Goal: Task Accomplishment & Management: Use online tool/utility

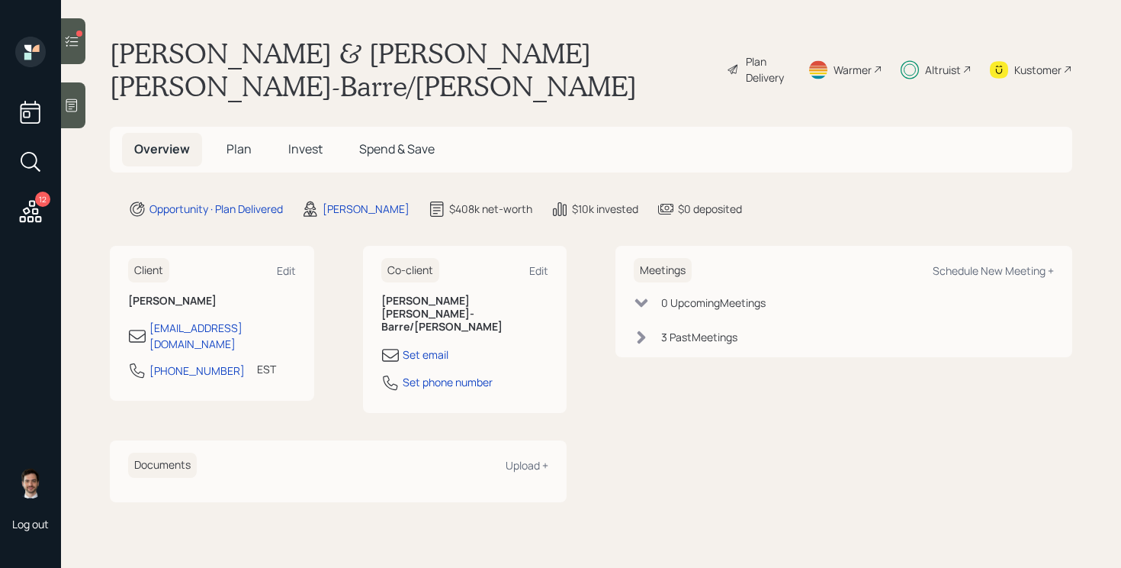
click at [307, 140] on span "Invest" at bounding box center [305, 148] width 34 height 17
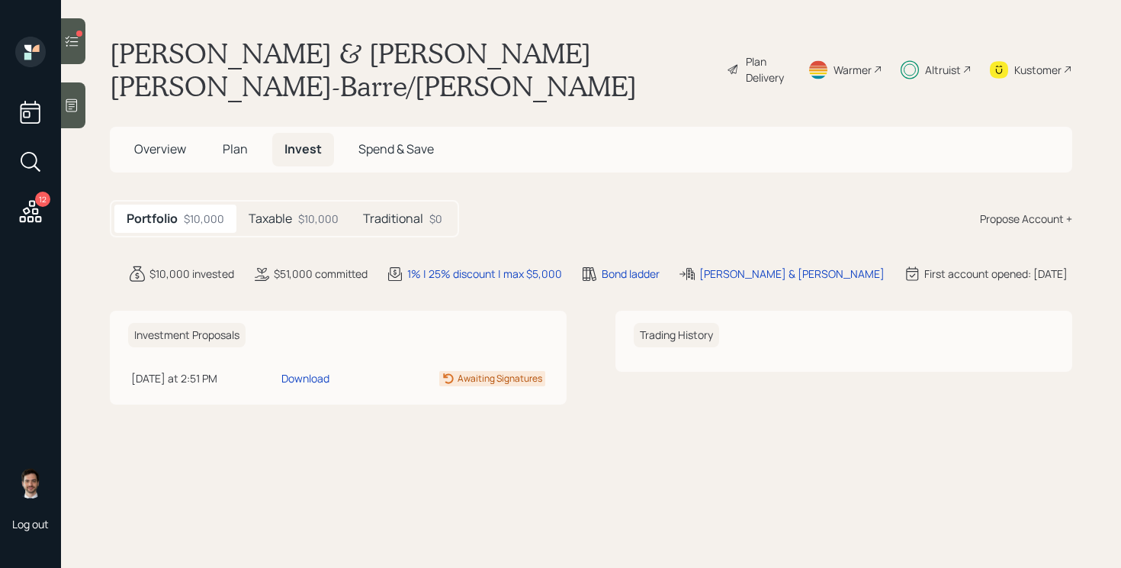
click at [292, 204] on div "Taxable $10,000" at bounding box center [293, 218] width 114 height 28
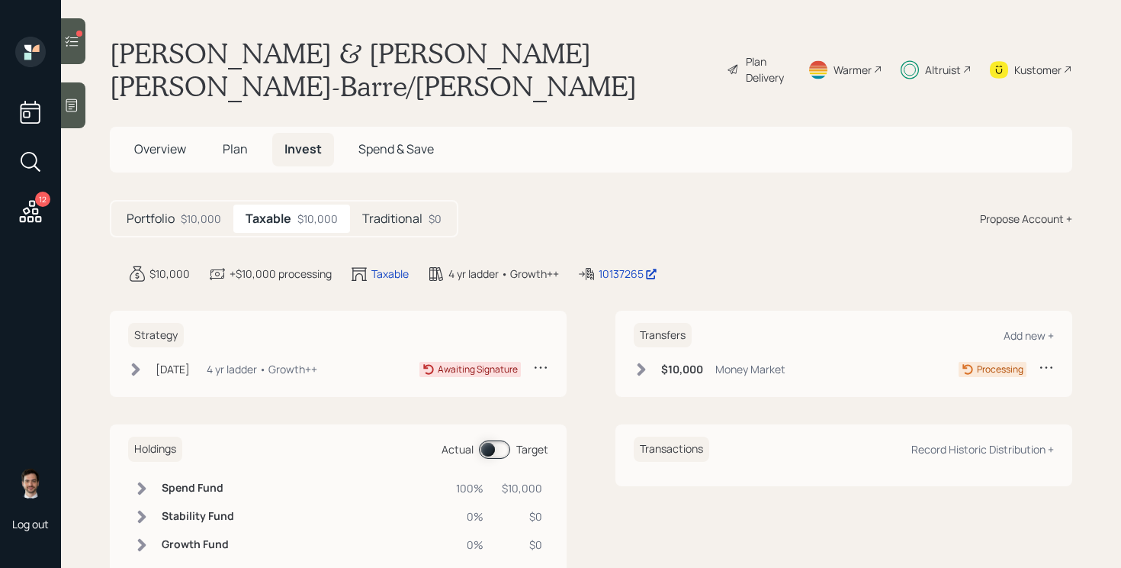
click at [637, 362] on icon at bounding box center [641, 369] width 15 height 15
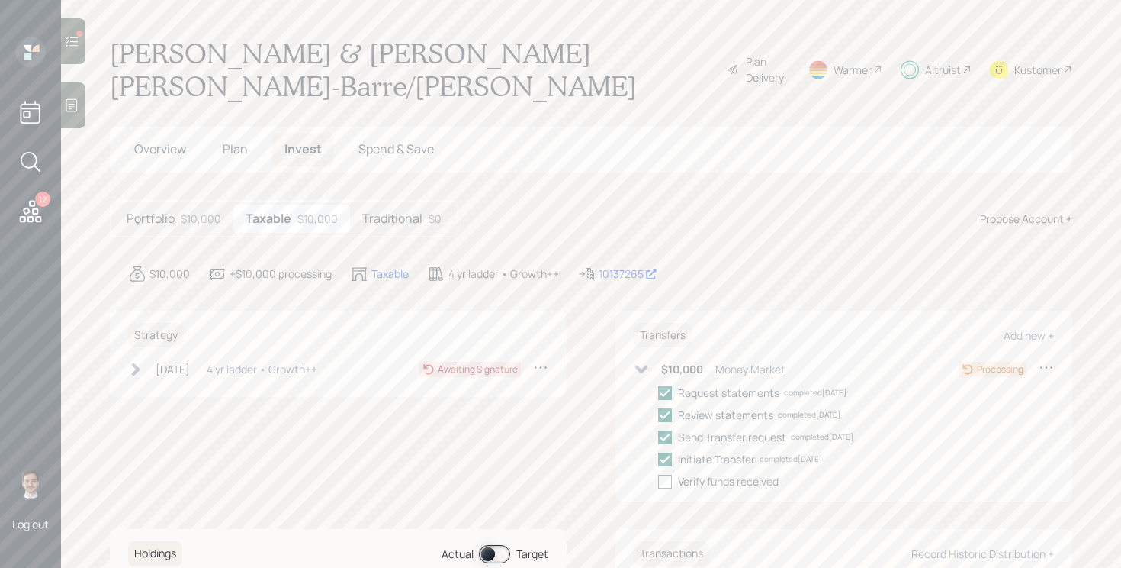
click at [666, 474] on div at bounding box center [665, 481] width 14 height 14
click at [658, 481] on input "checkbox" at bounding box center [658, 481] width 1 height 1
checkbox input "true"
click at [641, 362] on icon at bounding box center [641, 369] width 15 height 15
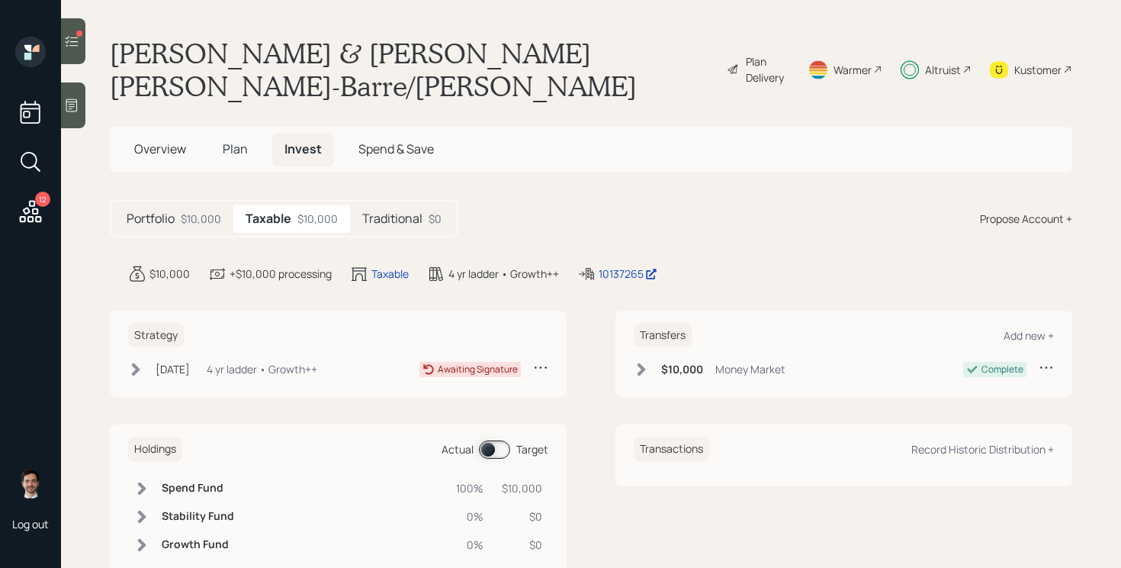
click at [139, 362] on icon at bounding box center [135, 369] width 15 height 15
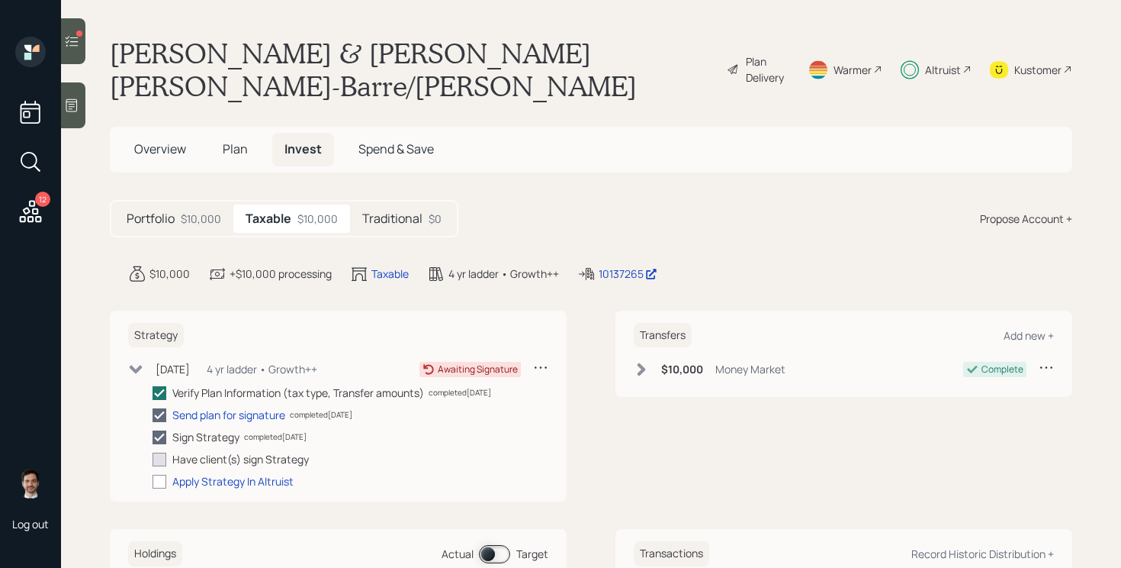
click at [139, 365] on icon at bounding box center [136, 369] width 13 height 8
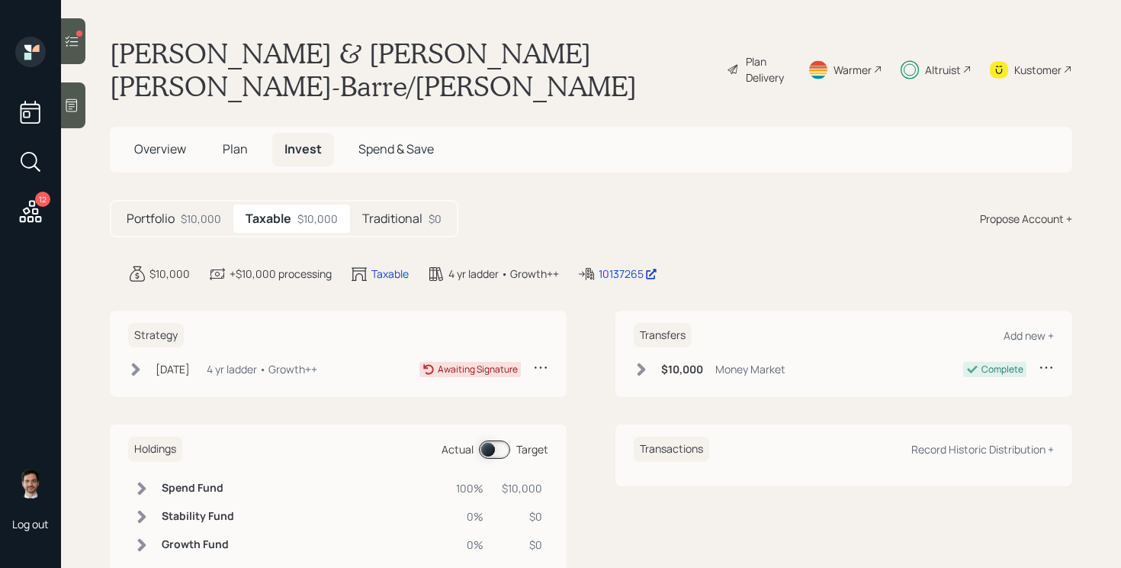
click at [76, 47] on icon at bounding box center [71, 41] width 15 height 15
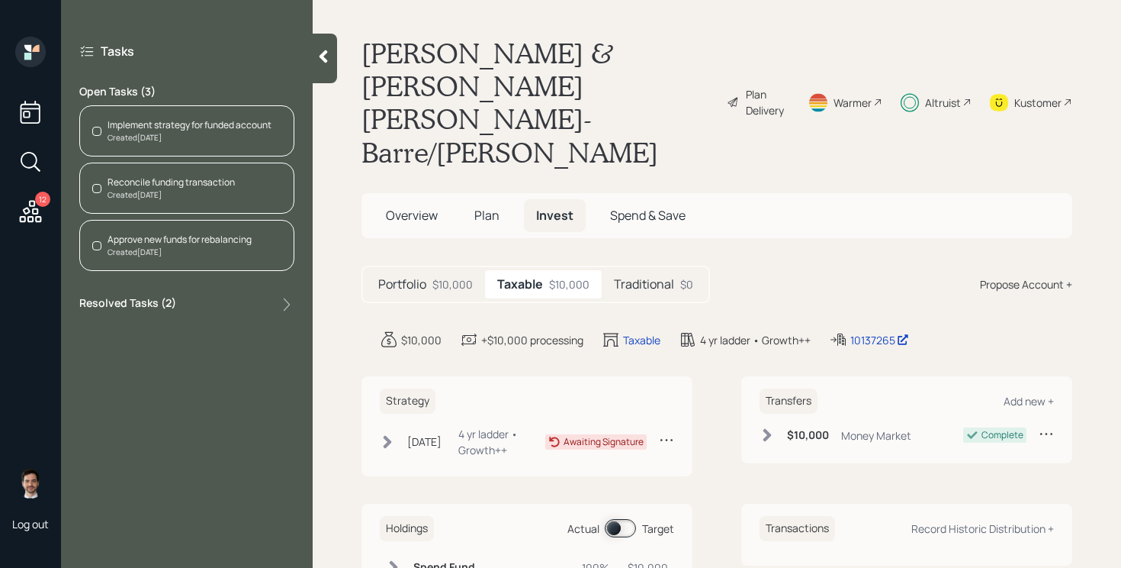
click at [212, 179] on div "Reconcile funding transaction" at bounding box center [171, 182] width 127 height 14
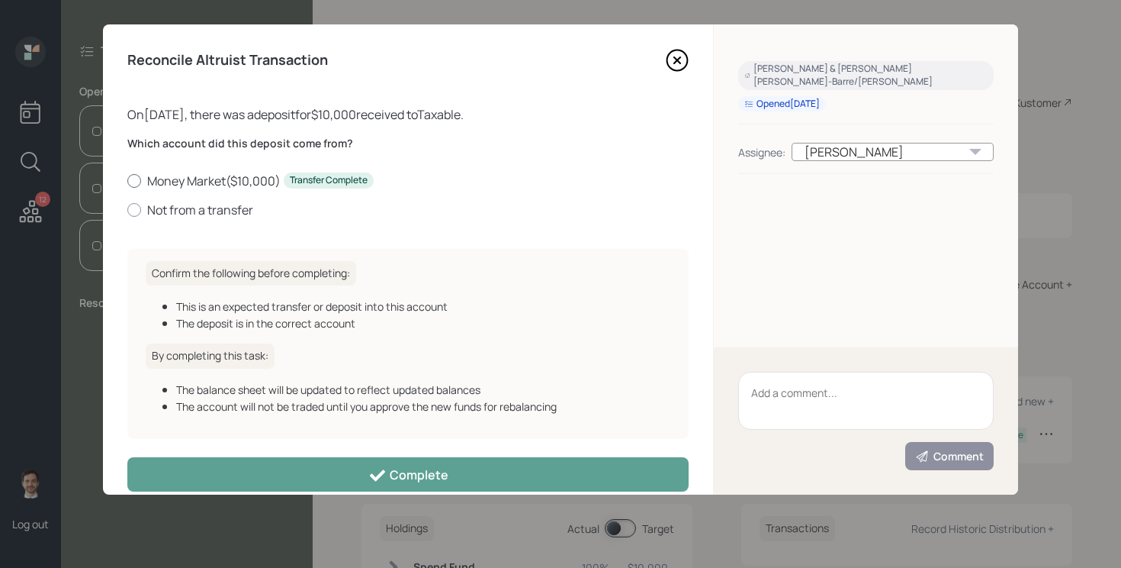
click at [223, 182] on label "Money Market ( $10,000 ) Transfer Complete" at bounding box center [407, 180] width 561 height 17
click at [127, 181] on input "Money Market ( $10,000 ) Transfer Complete" at bounding box center [127, 180] width 1 height 1
radio input "true"
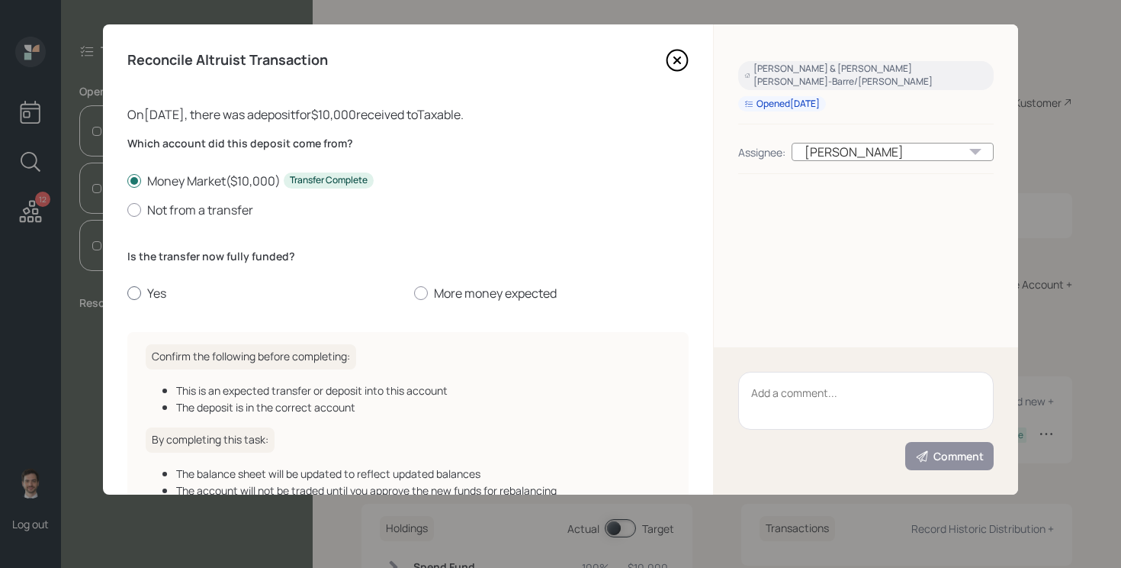
click at [147, 294] on label "Yes" at bounding box center [264, 293] width 275 height 17
click at [127, 294] on input "Yes" at bounding box center [127, 293] width 1 height 1
radio input "true"
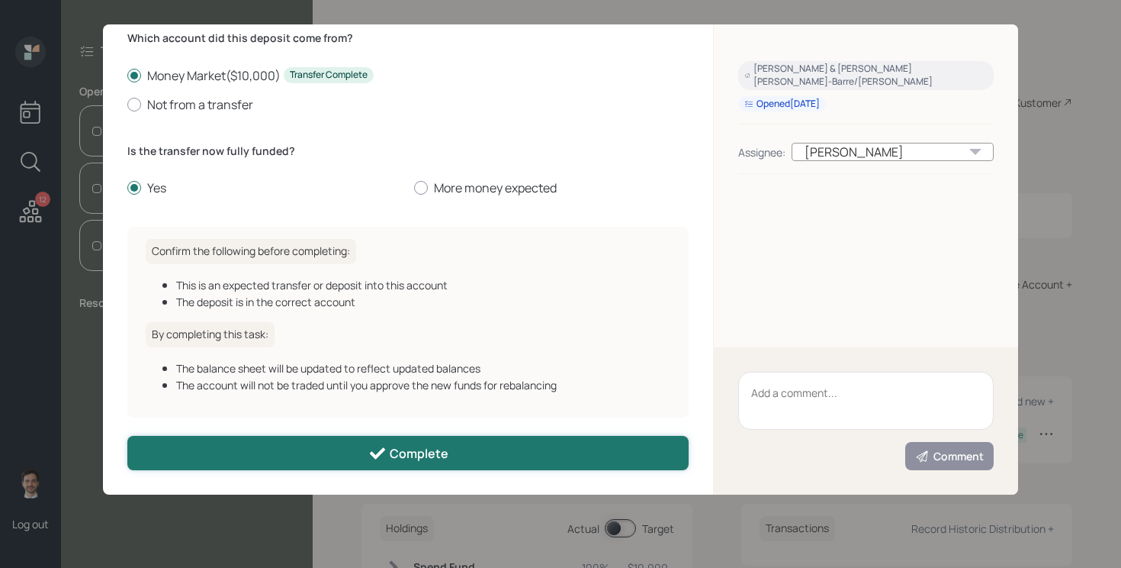
click at [311, 449] on button "Complete" at bounding box center [407, 453] width 561 height 34
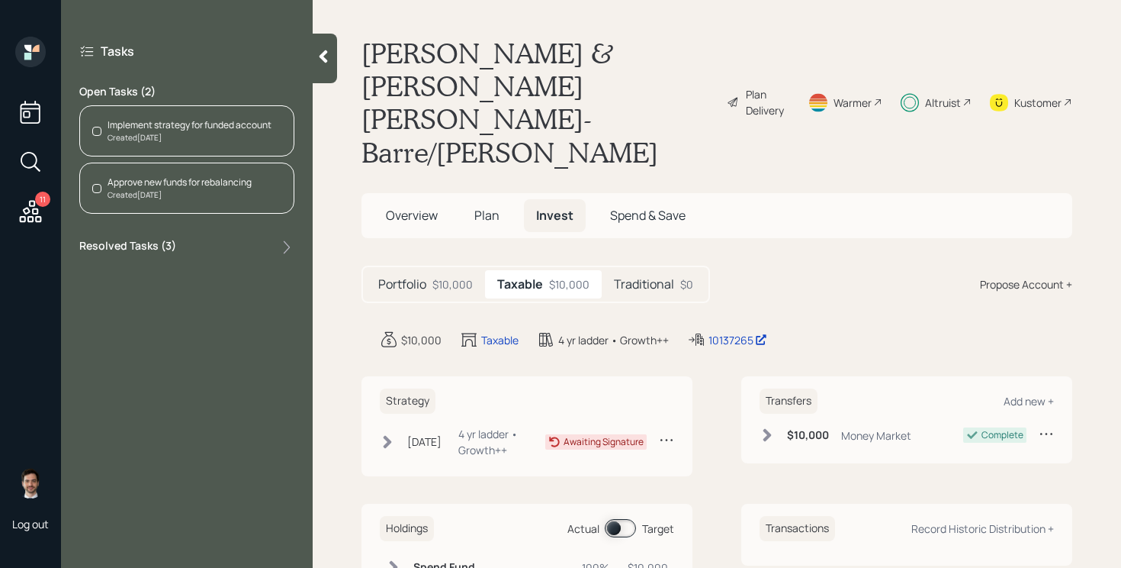
click at [334, 65] on div at bounding box center [325, 59] width 24 height 50
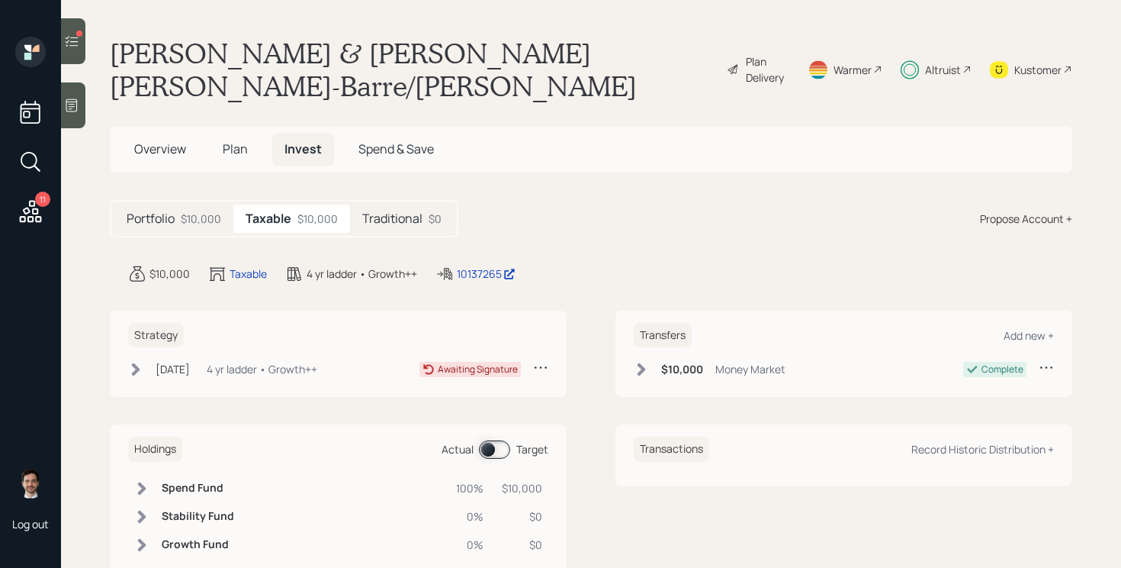
click at [40, 210] on icon at bounding box center [30, 211] width 27 height 27
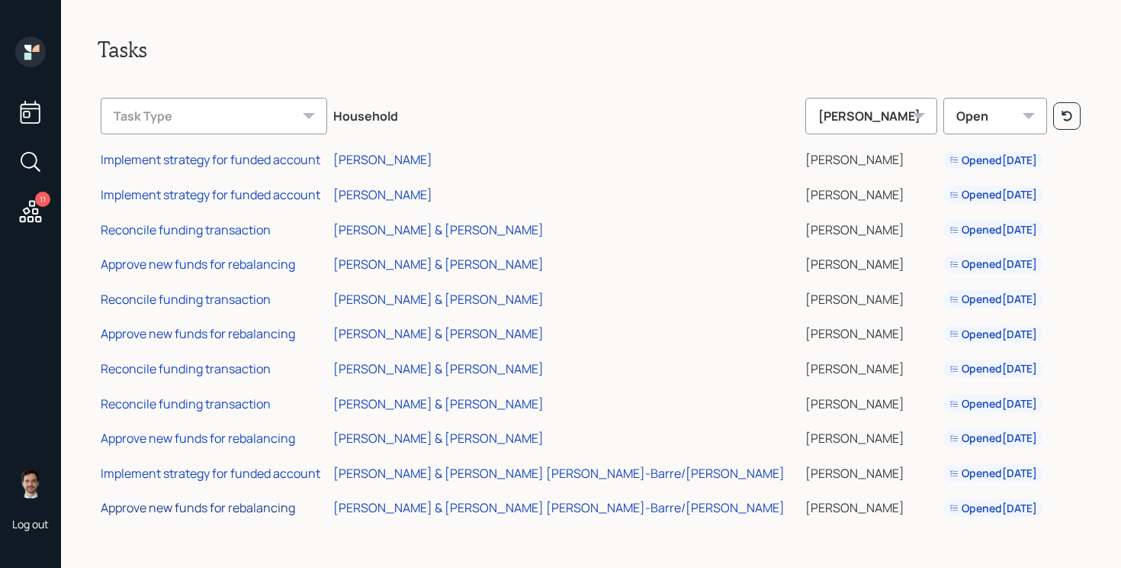
click at [233, 508] on div "Approve new funds for rebalancing" at bounding box center [198, 507] width 195 height 17
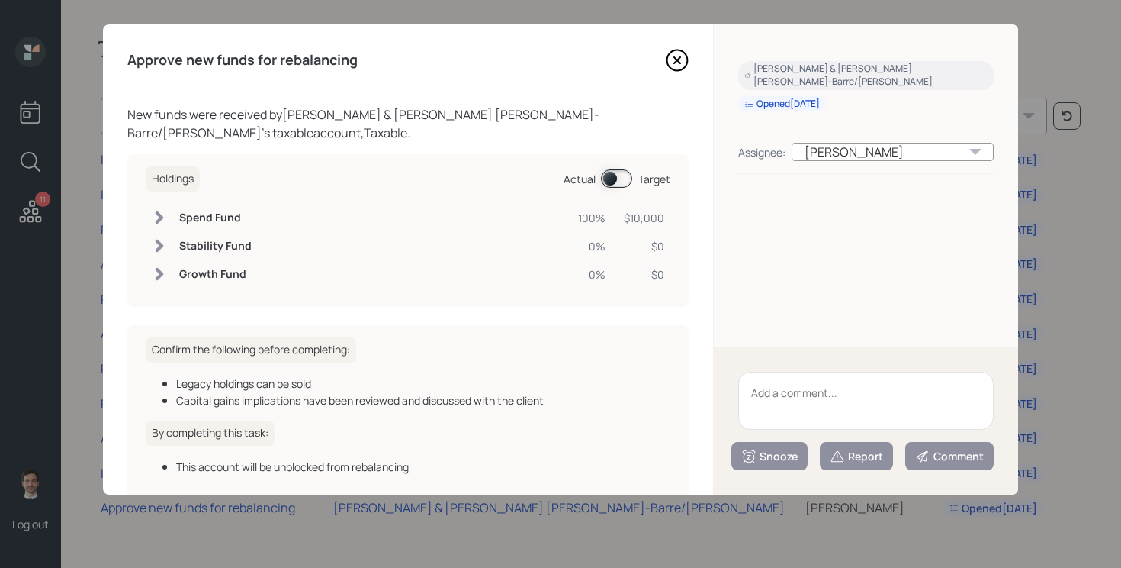
scroll to position [63, 0]
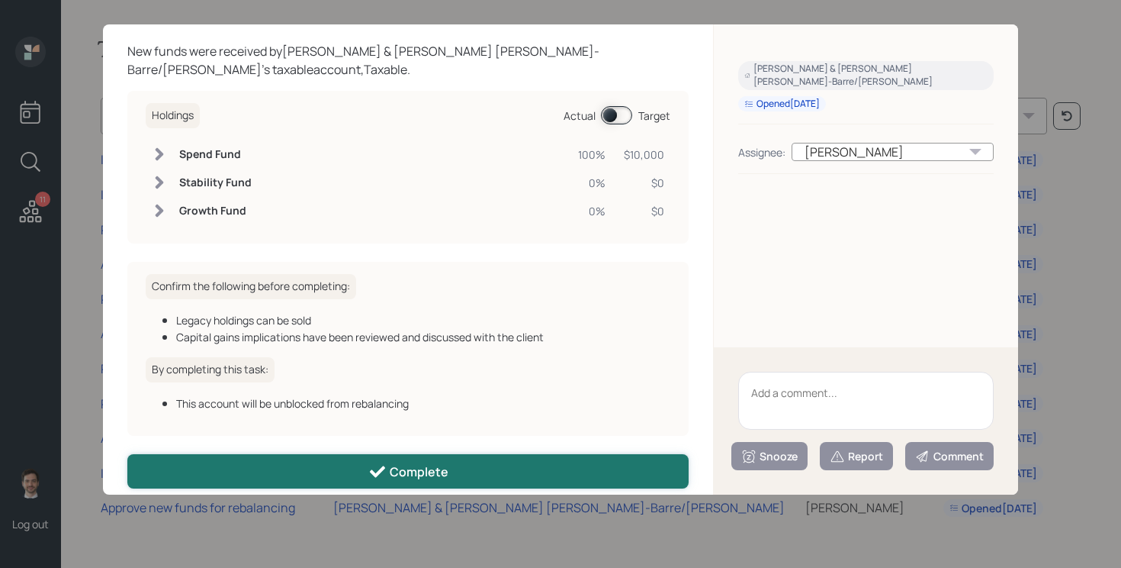
click at [418, 462] on div "Complete" at bounding box center [408, 471] width 80 height 18
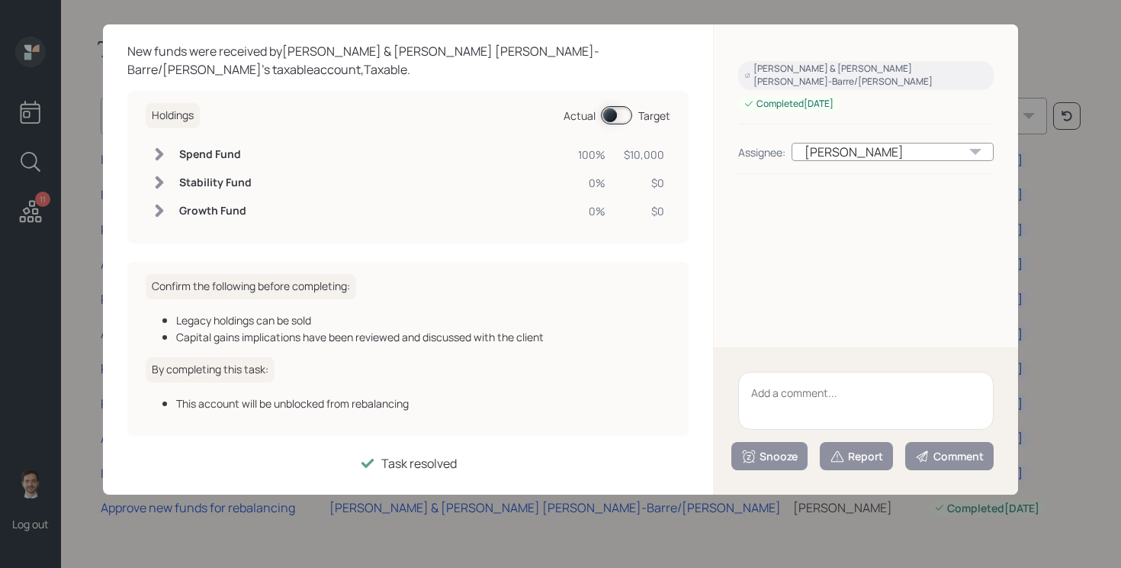
scroll to position [47, 0]
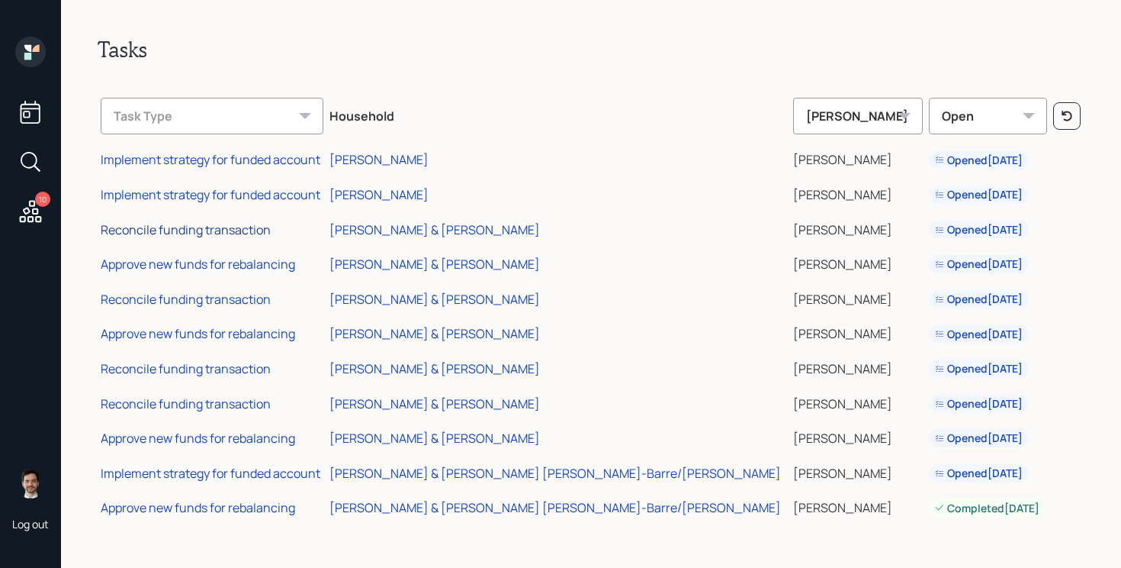
click at [237, 224] on div "Reconcile funding transaction" at bounding box center [186, 229] width 170 height 17
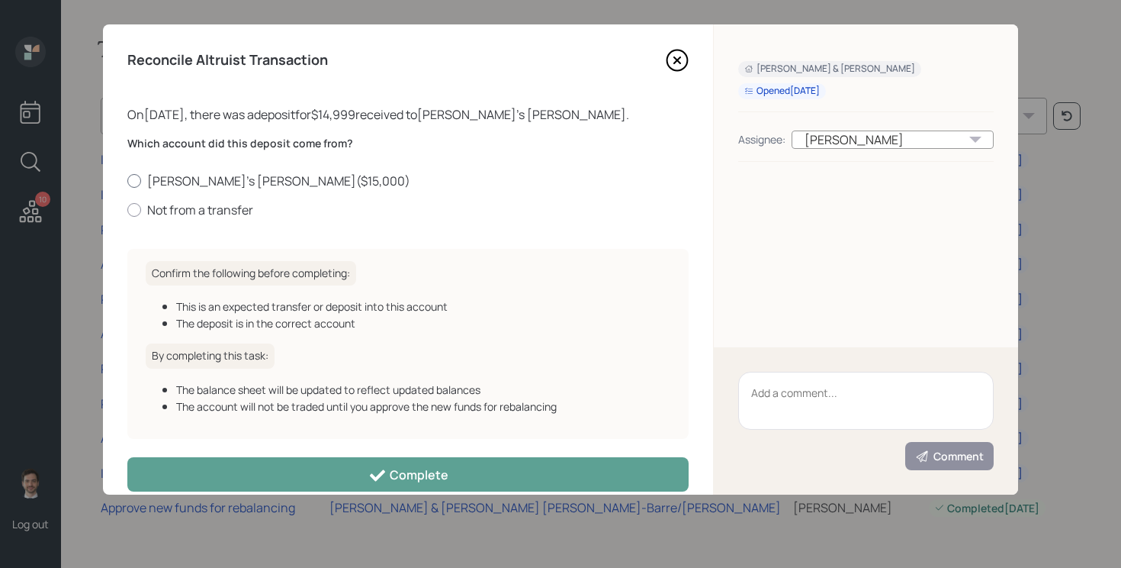
click at [251, 179] on label "Shellie's Roth IRA ( $15,000 )" at bounding box center [407, 180] width 561 height 17
click at [127, 180] on input "Shellie's Roth IRA ( $15,000 )" at bounding box center [127, 180] width 1 height 1
radio input "true"
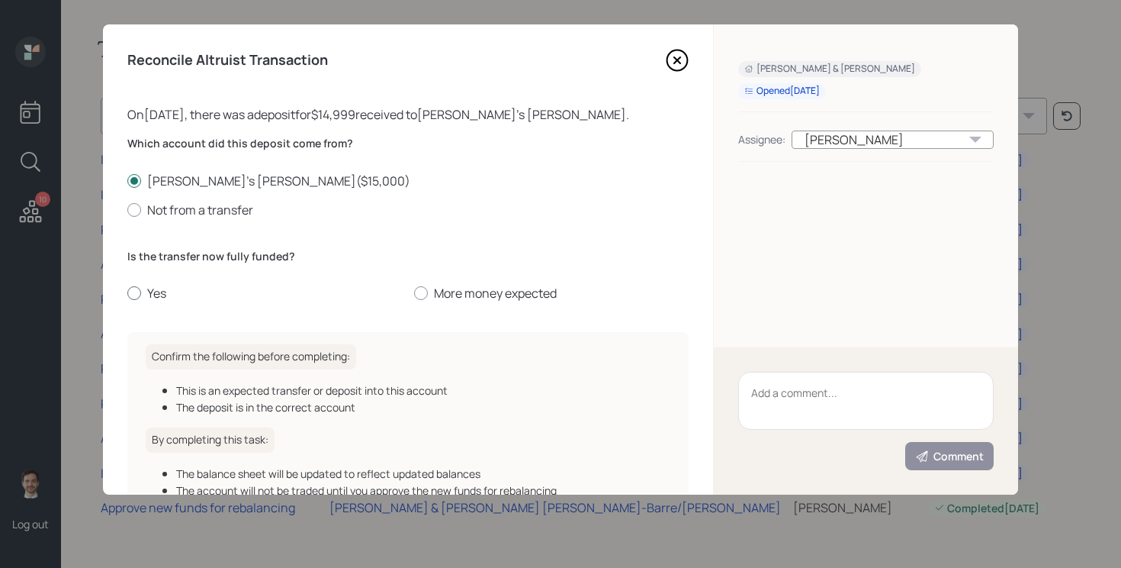
click at [153, 294] on label "Yes" at bounding box center [264, 293] width 275 height 17
click at [127, 294] on input "Yes" at bounding box center [127, 293] width 1 height 1
radio input "true"
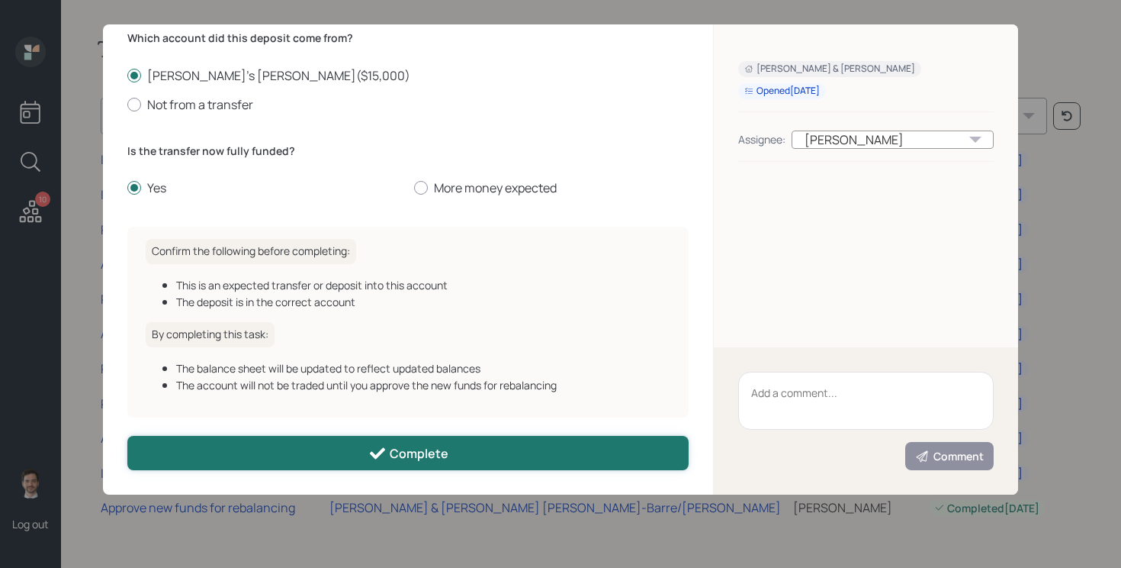
click at [345, 445] on button "Complete" at bounding box center [407, 453] width 561 height 34
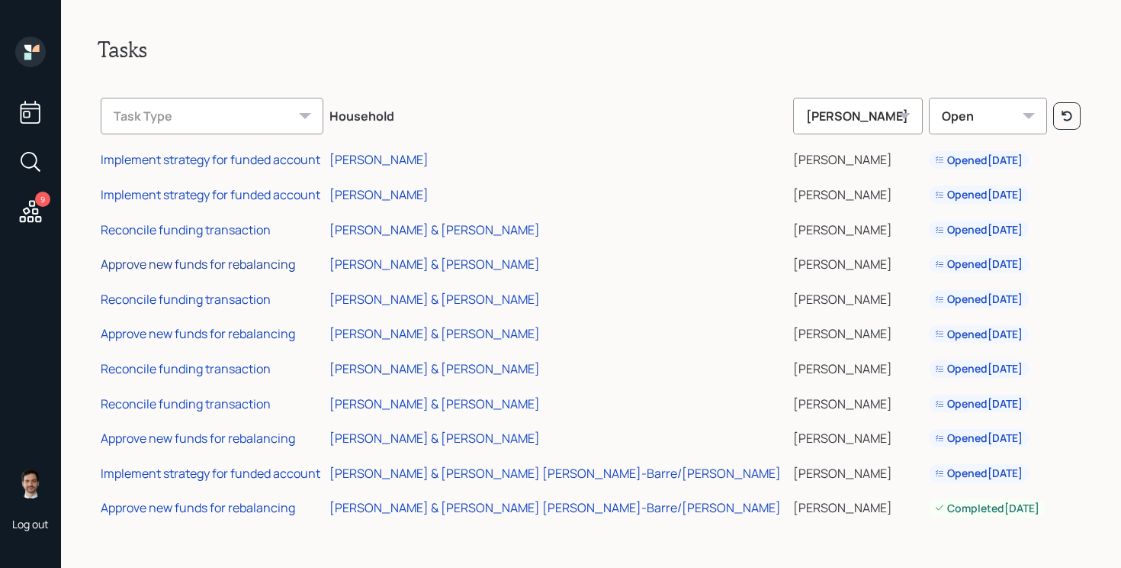
click at [217, 261] on div "Approve new funds for rebalancing" at bounding box center [198, 264] width 195 height 17
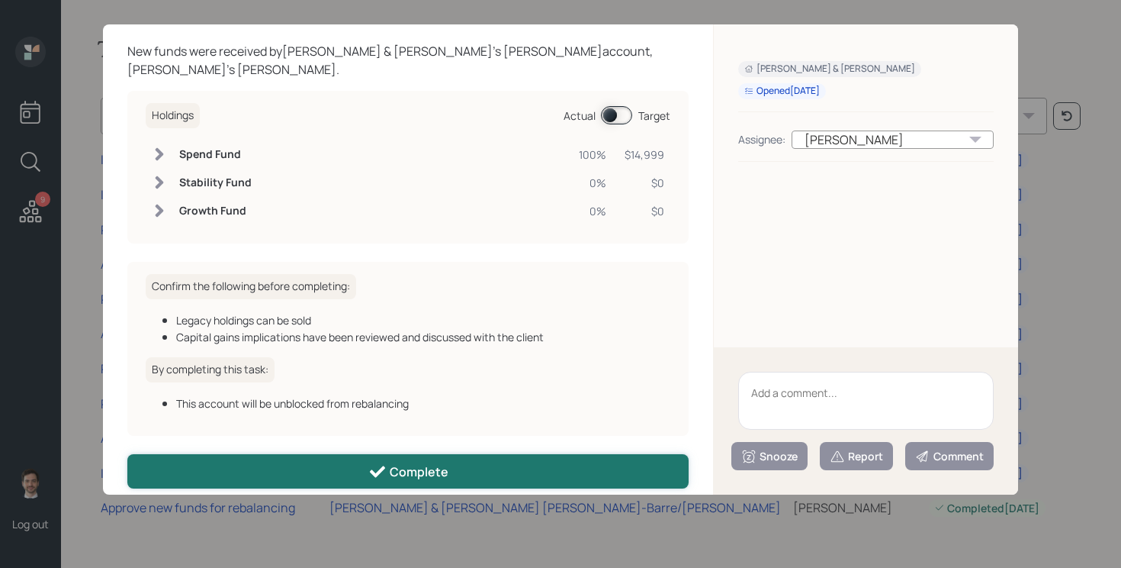
click at [383, 463] on button "Complete" at bounding box center [407, 471] width 561 height 34
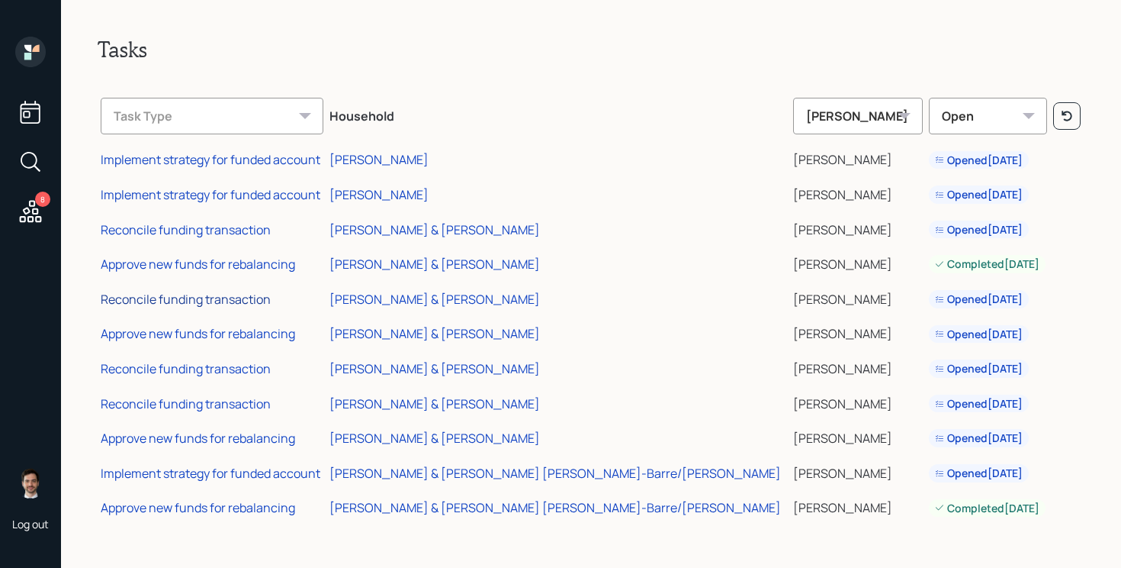
click at [242, 293] on div "Reconcile funding transaction" at bounding box center [186, 299] width 170 height 17
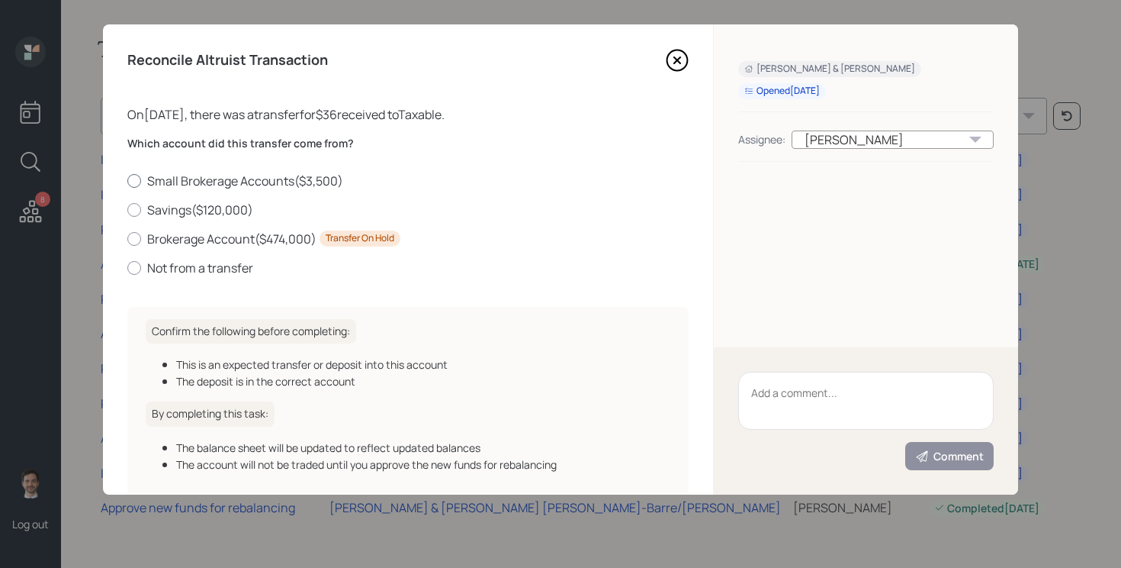
click at [247, 185] on label "Small Brokerage Accounts ( $3,500 )" at bounding box center [407, 180] width 561 height 17
click at [127, 181] on input "Small Brokerage Accounts ( $3,500 )" at bounding box center [127, 180] width 1 height 1
radio input "true"
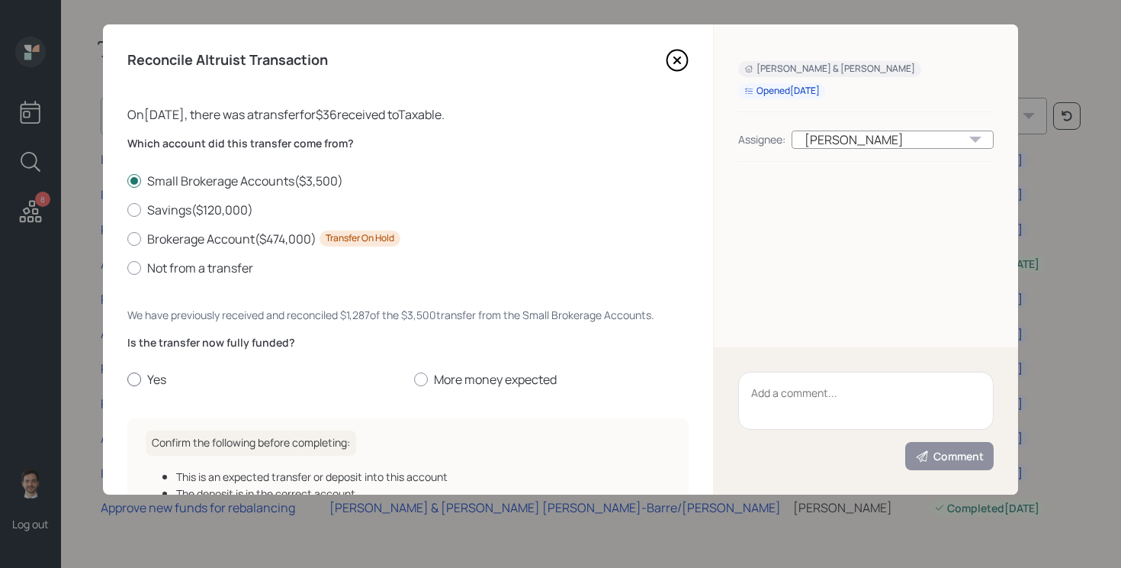
click at [147, 374] on label "Yes" at bounding box center [264, 379] width 275 height 17
click at [127, 379] on input "Yes" at bounding box center [127, 379] width 1 height 1
radio input "true"
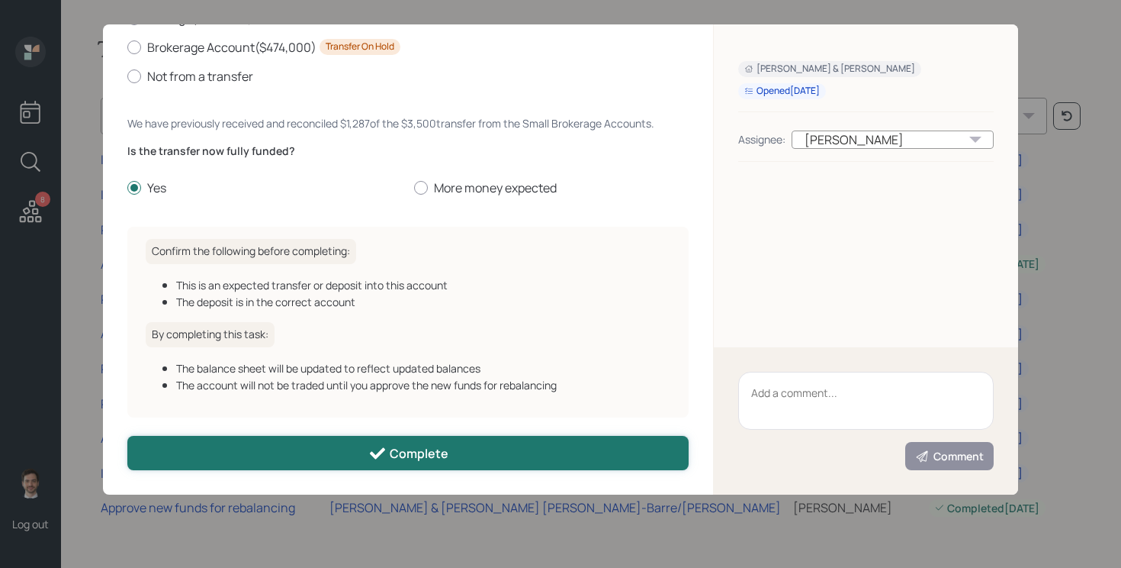
click at [233, 463] on button "Complete" at bounding box center [407, 453] width 561 height 34
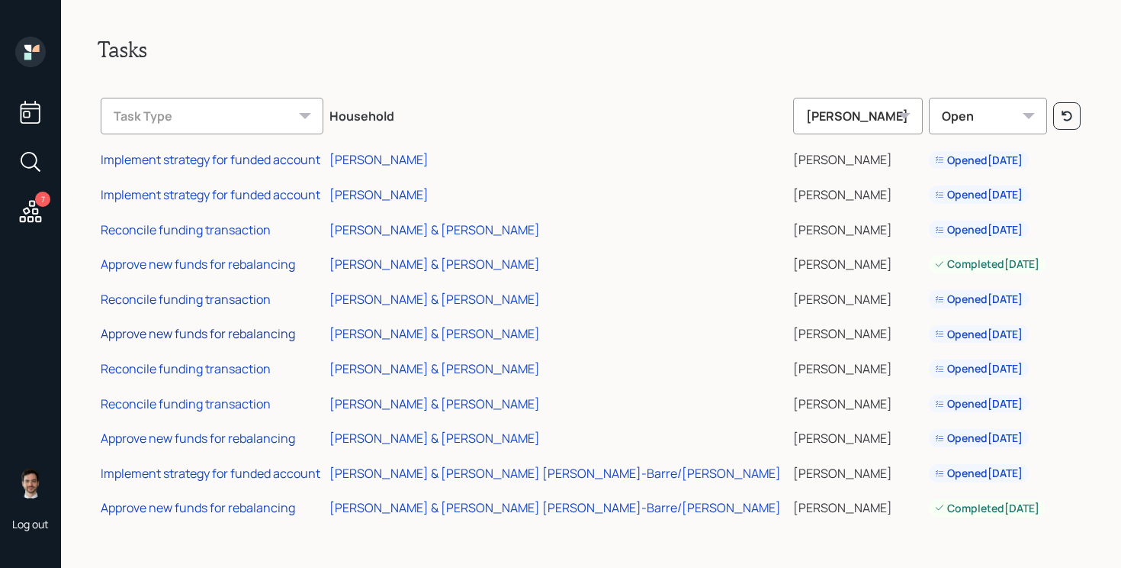
click at [238, 336] on div "Approve new funds for rebalancing" at bounding box center [198, 333] width 195 height 17
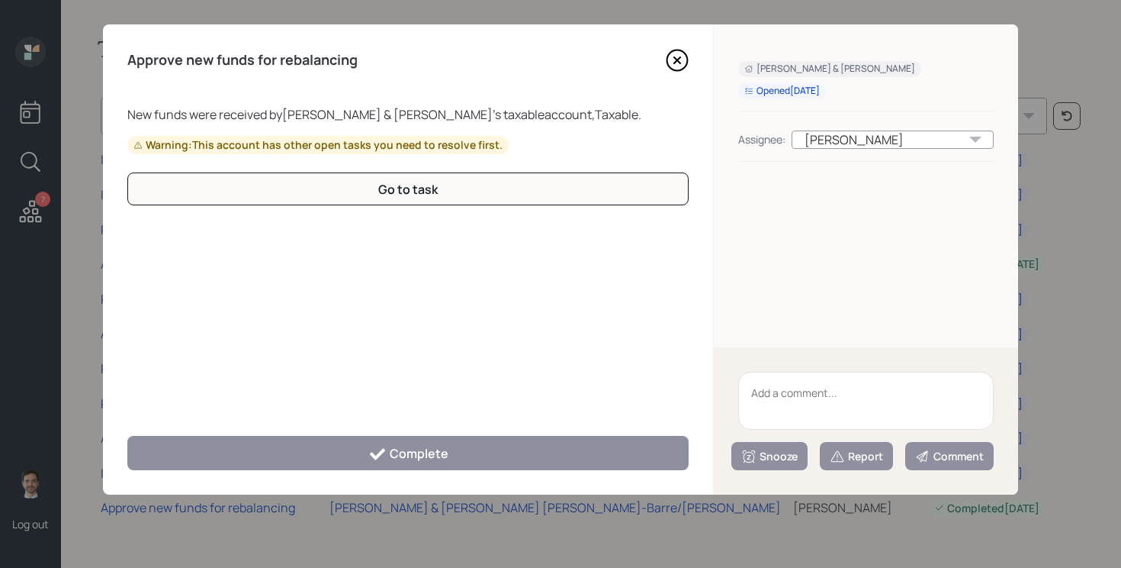
click at [676, 64] on icon at bounding box center [677, 60] width 23 height 23
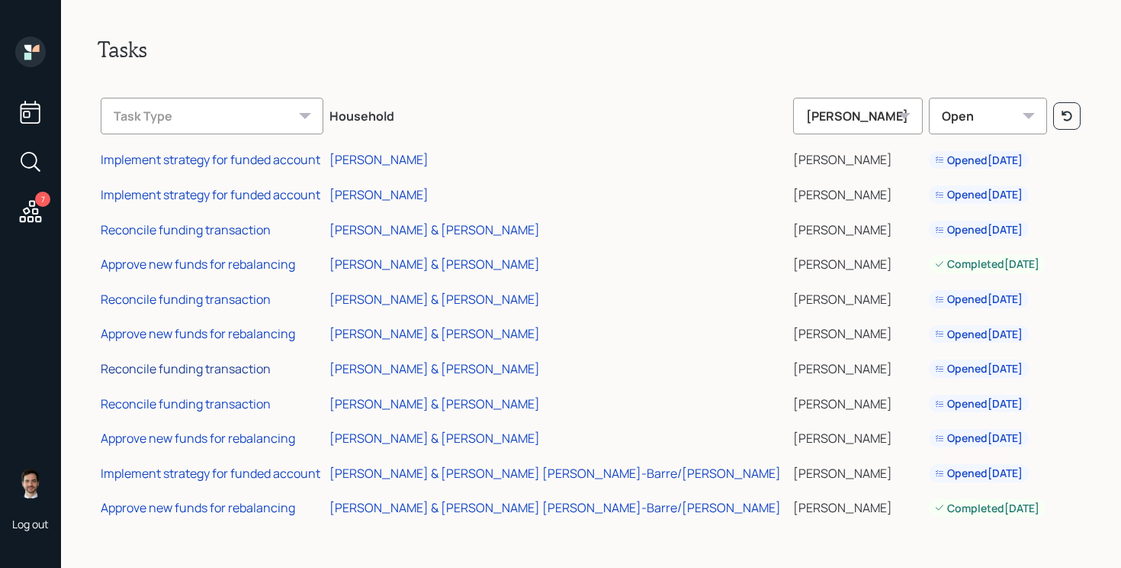
click at [192, 371] on div "Reconcile funding transaction" at bounding box center [186, 368] width 170 height 17
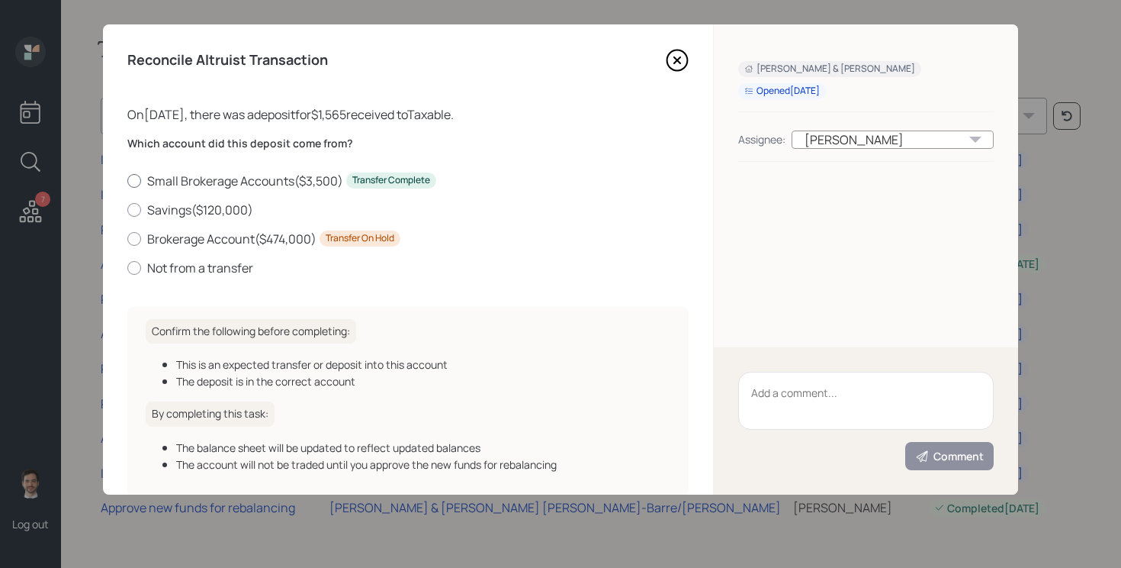
click at [278, 187] on label "Small Brokerage Accounts ( $3,500 ) Transfer Complete" at bounding box center [407, 180] width 561 height 17
click at [127, 181] on input "Small Brokerage Accounts ( $3,500 ) Transfer Complete" at bounding box center [127, 180] width 1 height 1
radio input "true"
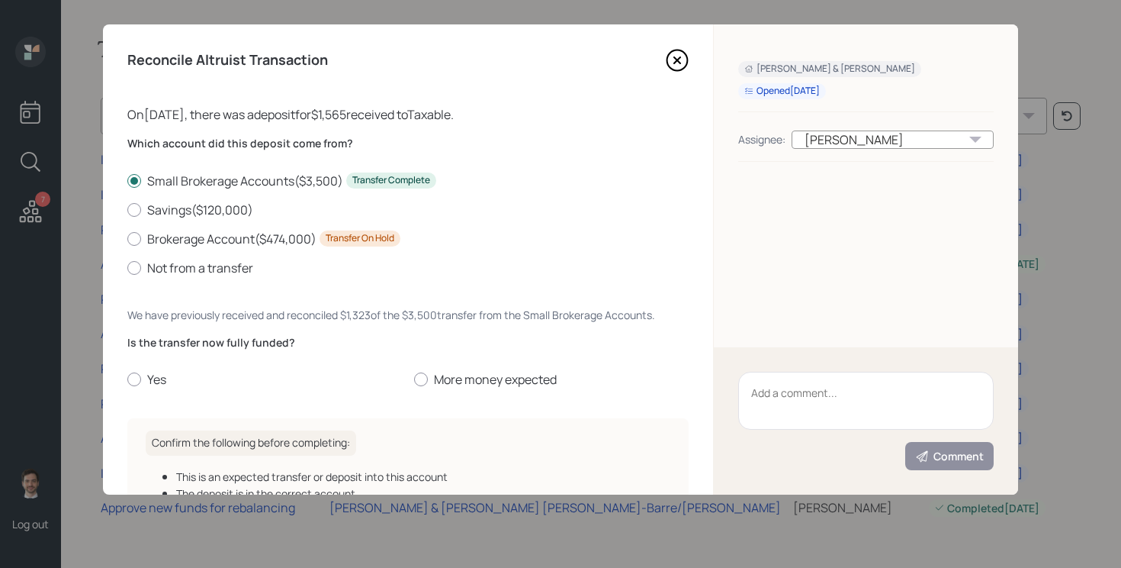
click at [127, 378] on div "Reconcile Altruist Transaction On 10/06/2025 , there was a deposit for $1,565 r…" at bounding box center [408, 259] width 610 height 470
click at [162, 386] on label "Yes" at bounding box center [264, 379] width 275 height 17
click at [127, 380] on input "Yes" at bounding box center [127, 379] width 1 height 1
radio input "true"
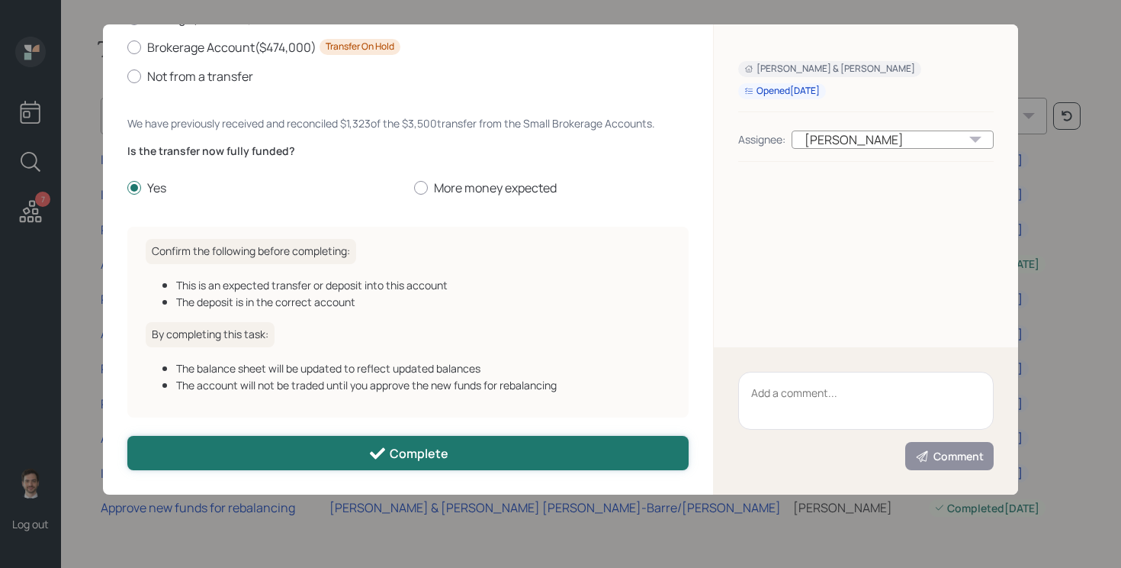
click at [330, 468] on button "Complete" at bounding box center [407, 453] width 561 height 34
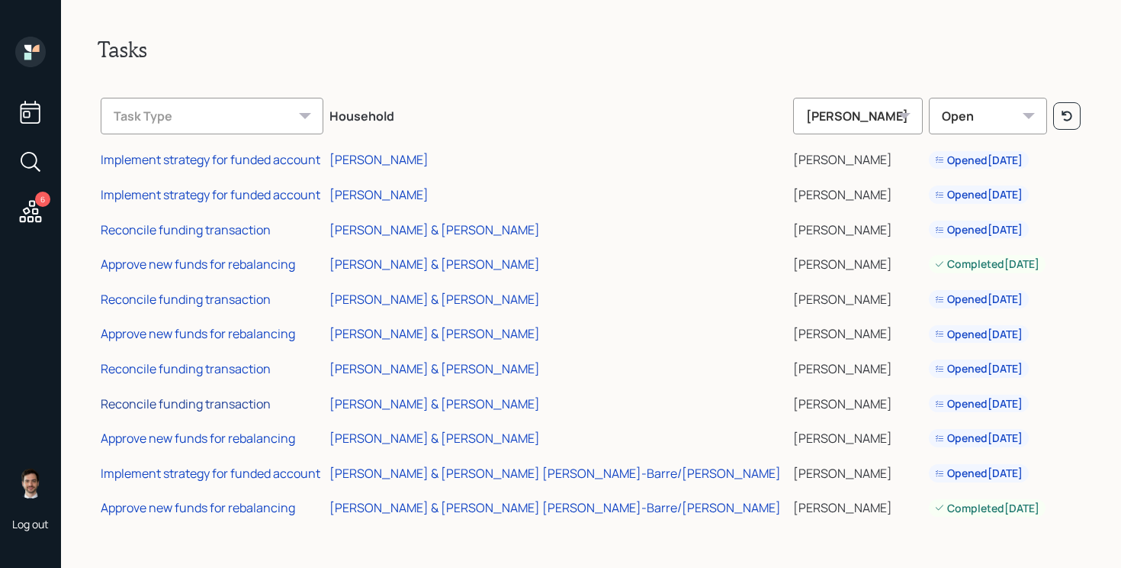
click at [224, 402] on div "Reconcile funding transaction" at bounding box center [186, 403] width 170 height 17
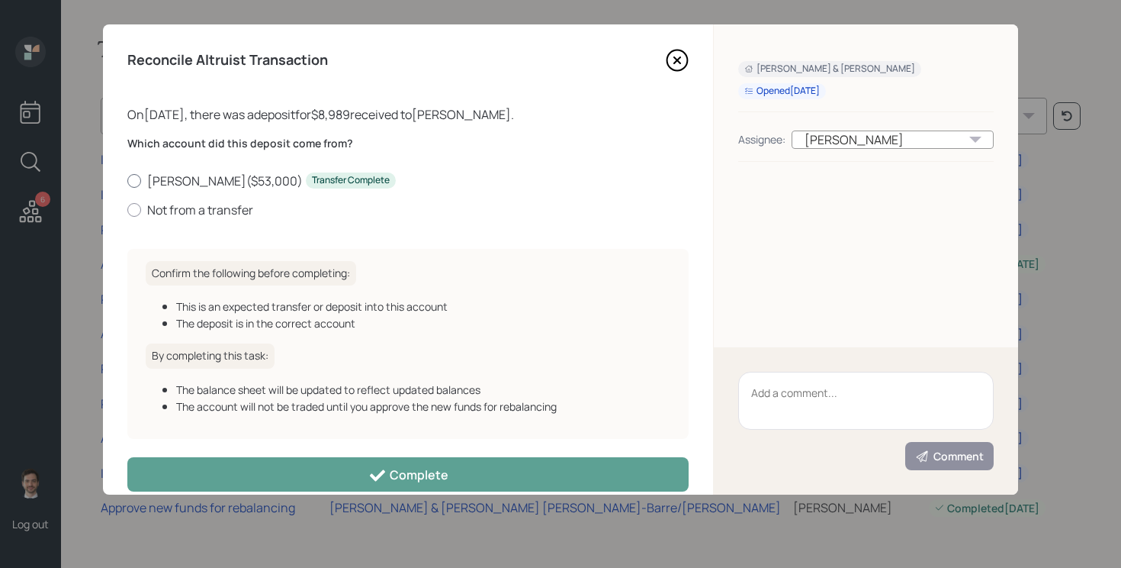
click at [204, 183] on label "Roth IRA ( $53,000 ) Transfer Complete" at bounding box center [407, 180] width 561 height 17
click at [127, 181] on input "Roth IRA ( $53,000 ) Transfer Complete" at bounding box center [127, 180] width 1 height 1
radio input "true"
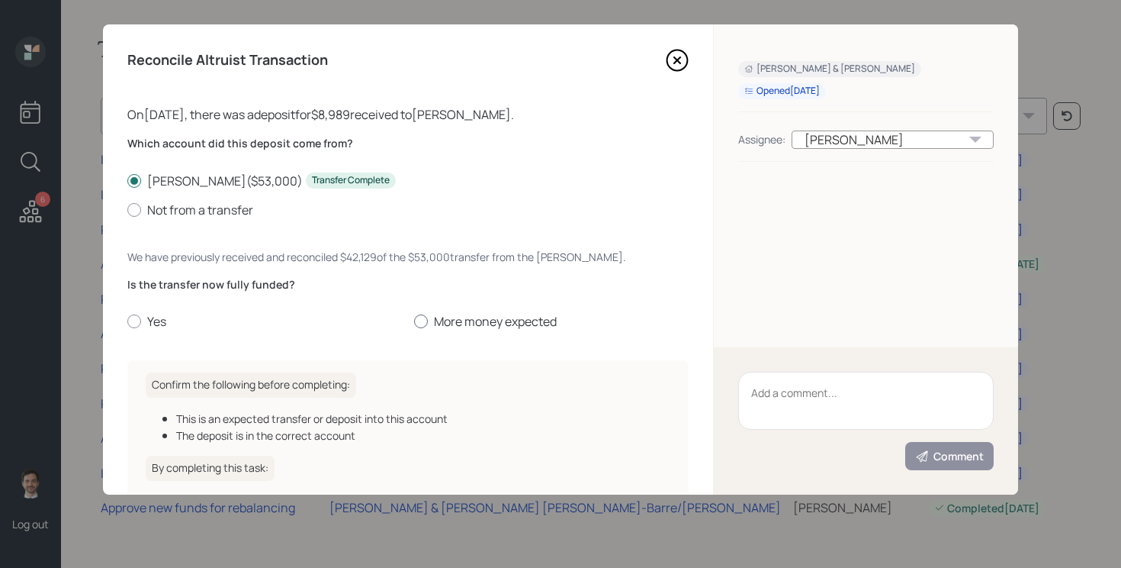
click at [468, 323] on label "More money expected" at bounding box center [551, 321] width 275 height 17
click at [414, 322] on input "More money expected" at bounding box center [413, 321] width 1 height 1
radio input "true"
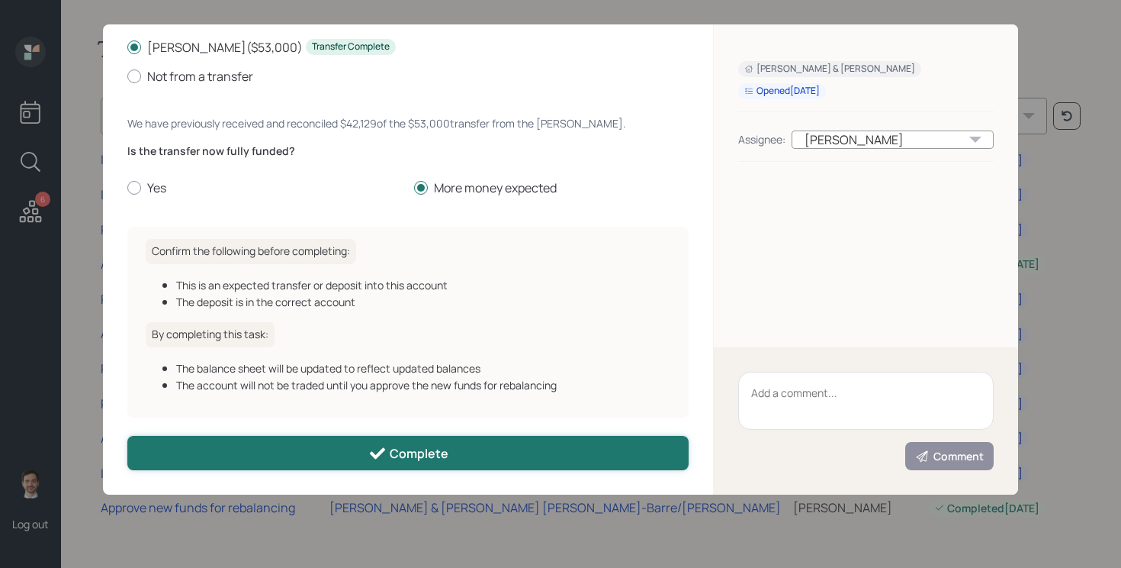
click at [377, 457] on icon at bounding box center [377, 453] width 15 height 11
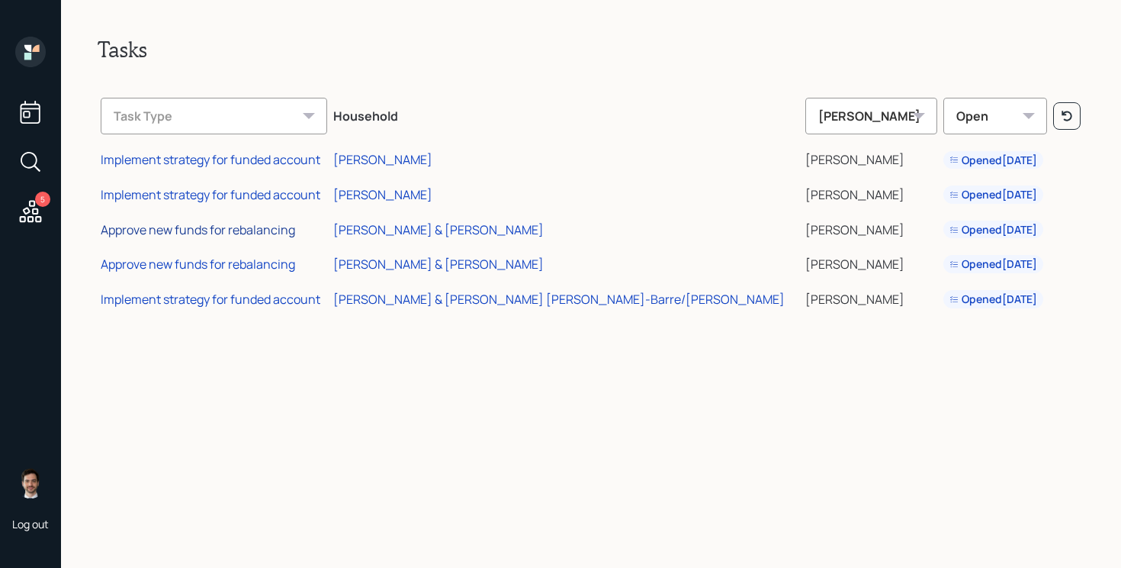
click at [247, 229] on div "Approve new funds for rebalancing" at bounding box center [198, 229] width 195 height 17
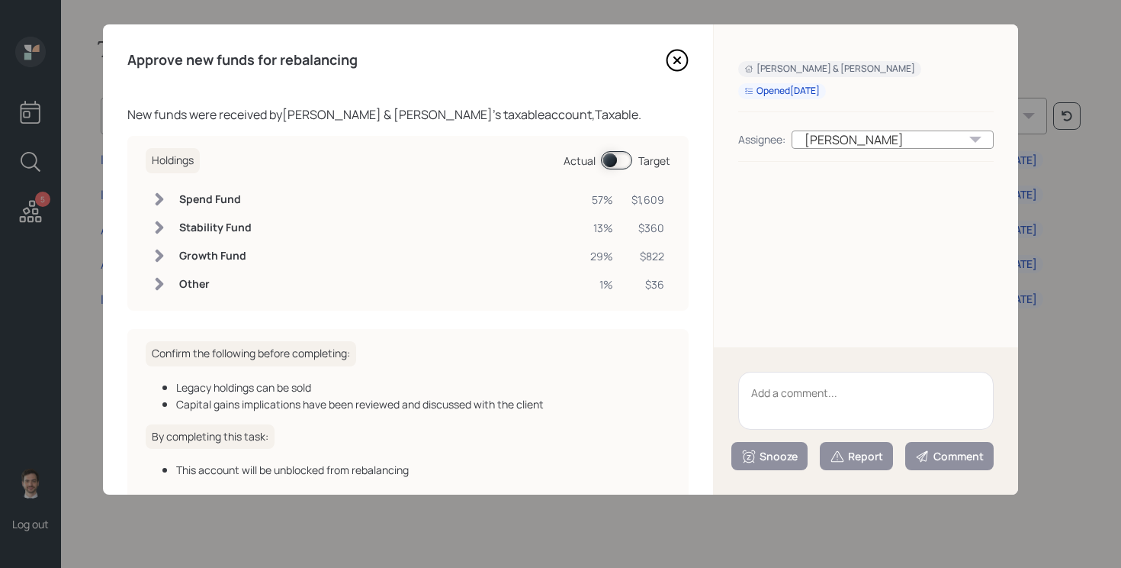
scroll to position [85, 0]
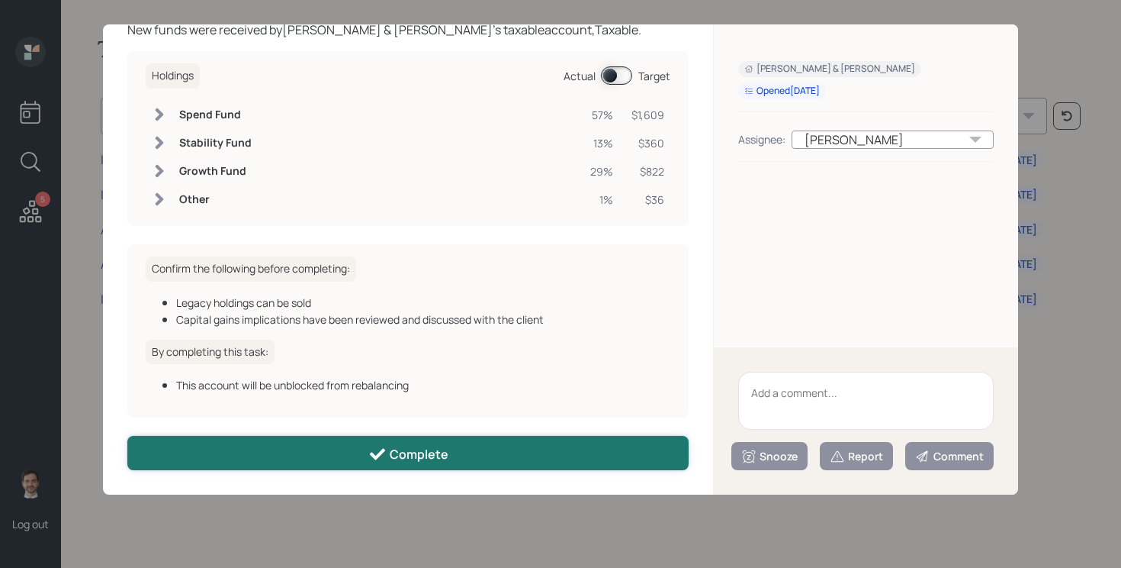
click at [394, 448] on div "Complete" at bounding box center [408, 454] width 80 height 18
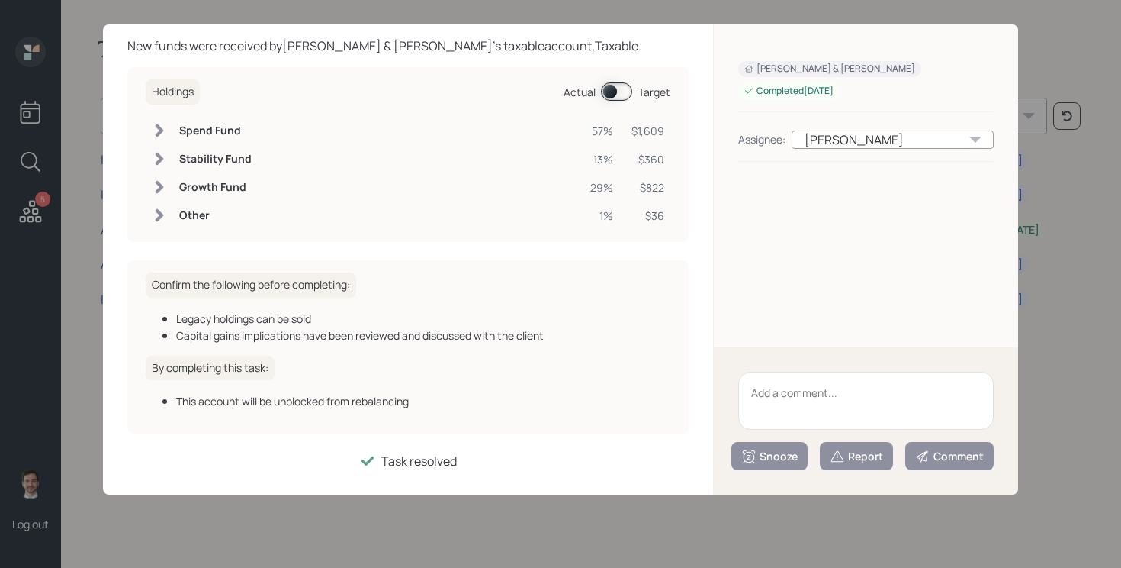
scroll to position [0, 0]
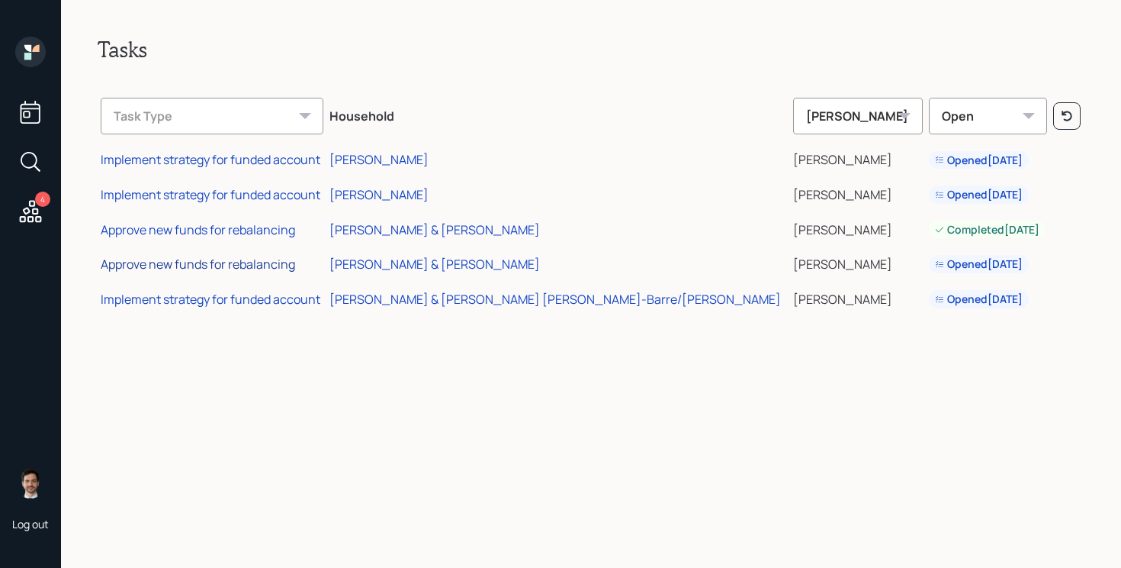
click at [209, 264] on div "Approve new funds for rebalancing" at bounding box center [198, 264] width 195 height 17
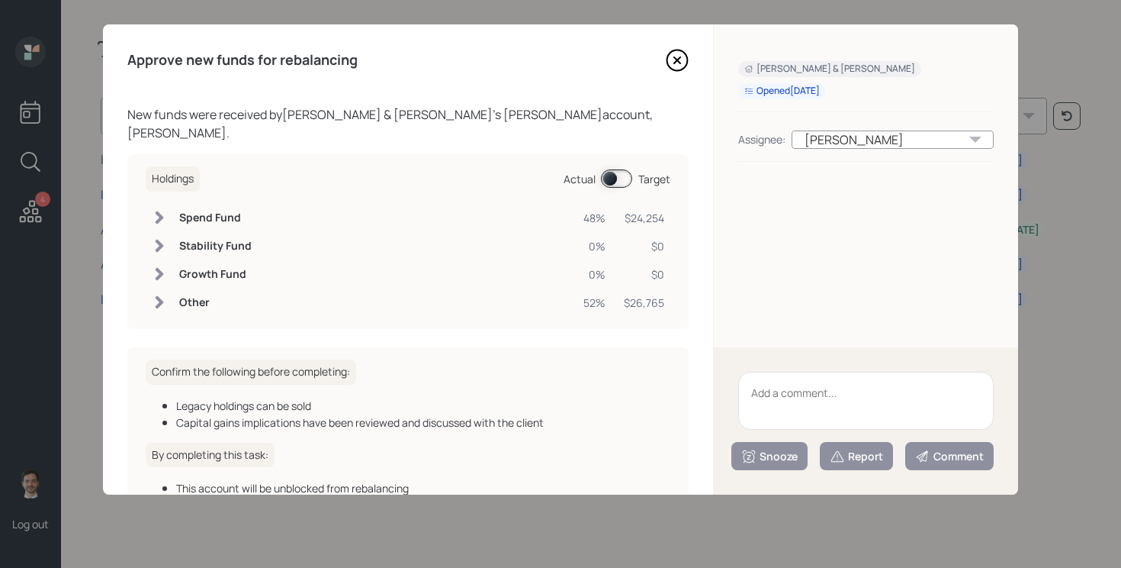
scroll to position [85, 0]
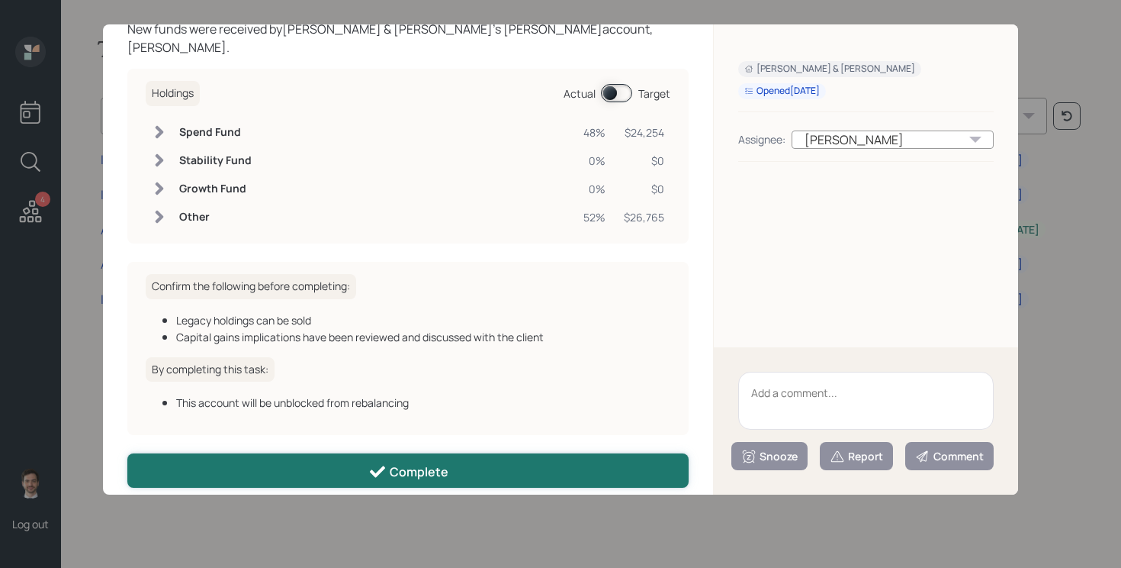
click at [325, 453] on button "Complete" at bounding box center [407, 470] width 561 height 34
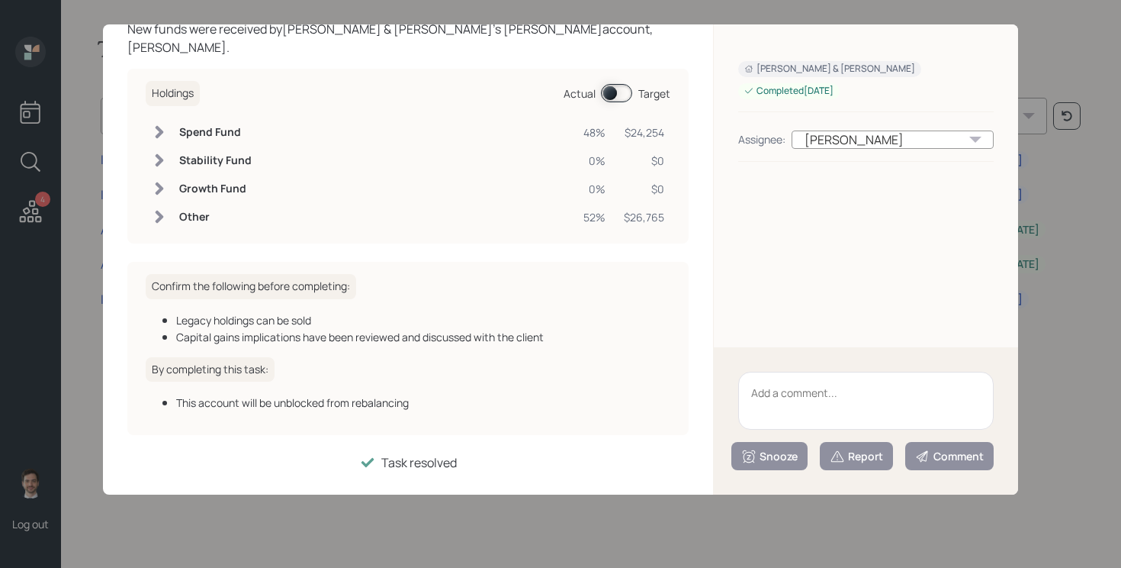
scroll to position [0, 0]
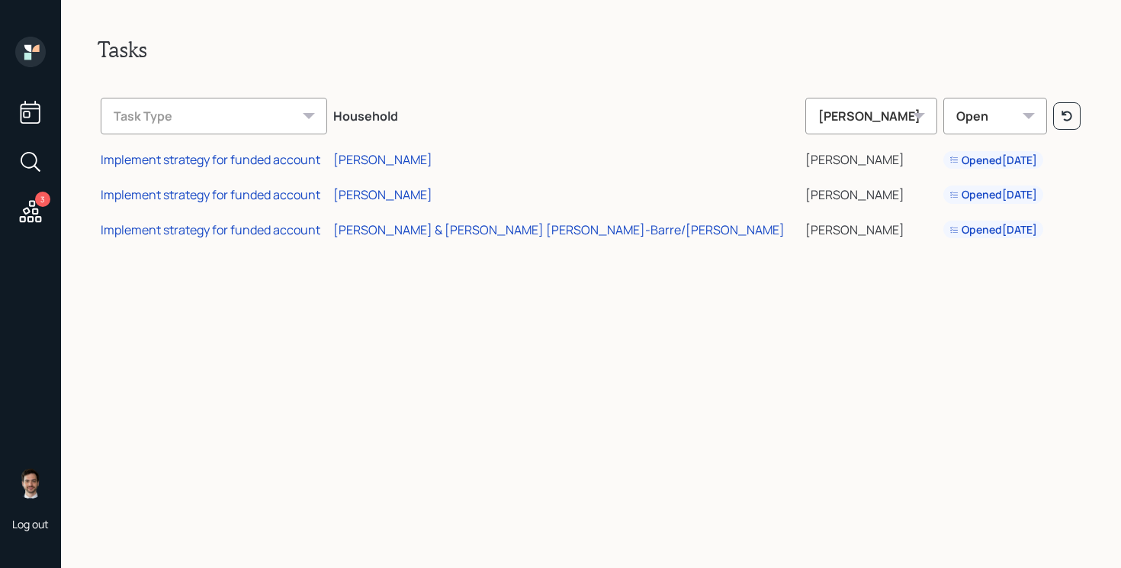
click at [32, 58] on icon at bounding box center [30, 52] width 31 height 31
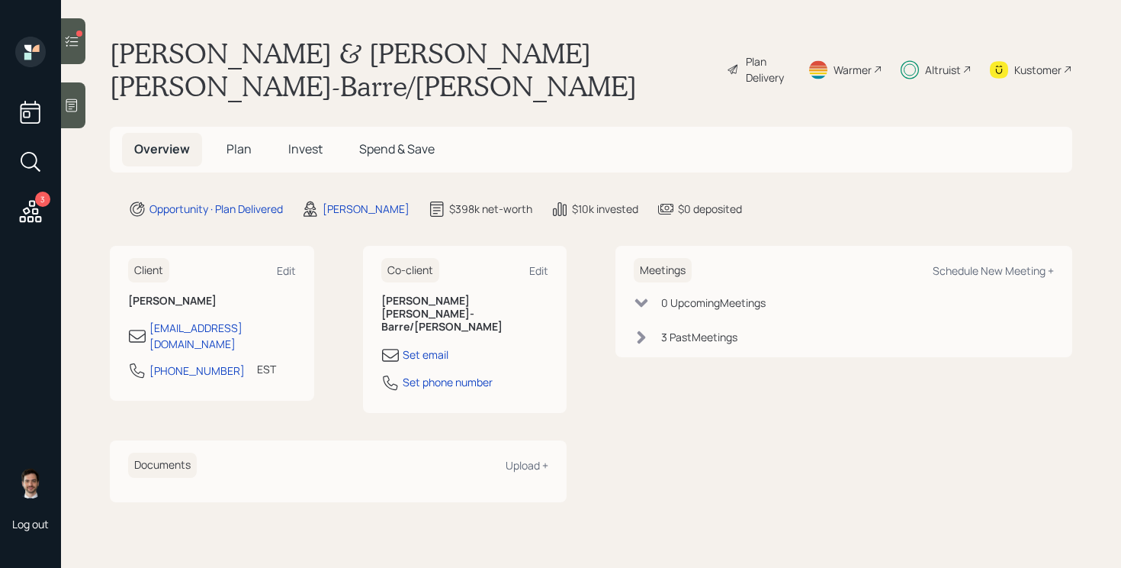
click at [33, 166] on icon at bounding box center [29, 160] width 17 height 17
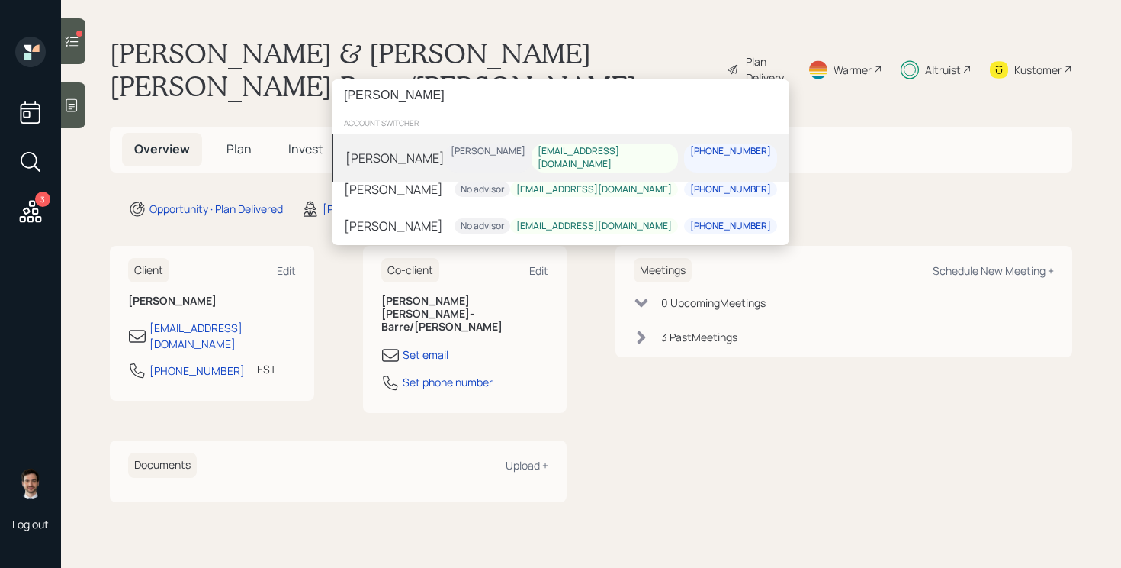
type input "[PERSON_NAME]"
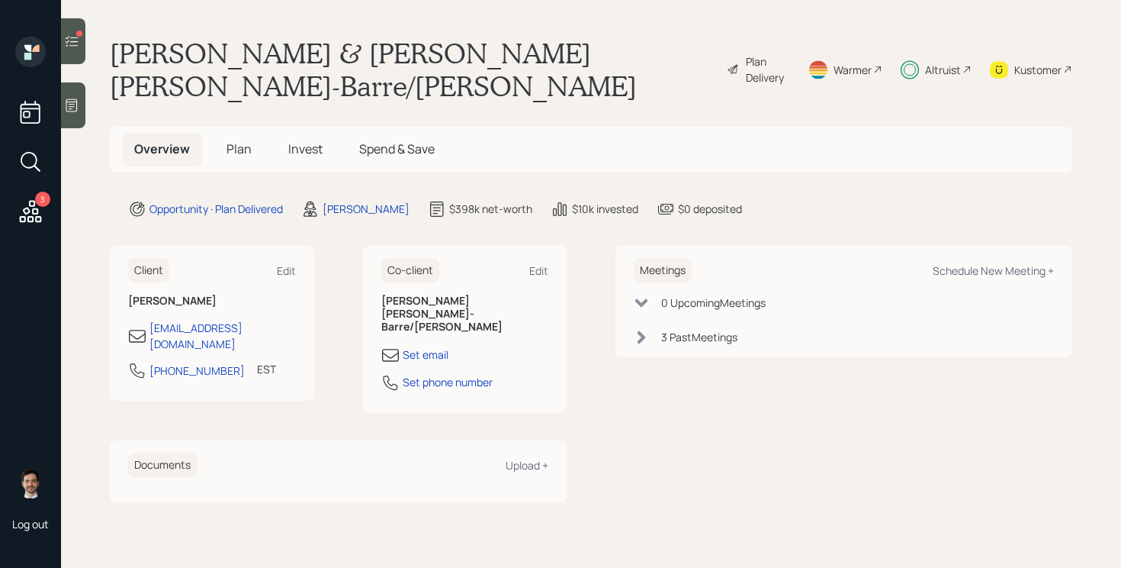
click at [117, 146] on div "[PERSON_NAME] account switcher [PERSON_NAME] [PERSON_NAME] [EMAIL_ADDRESS][DOMA…" at bounding box center [560, 284] width 1121 height 568
